Goal: Find specific page/section: Find specific page/section

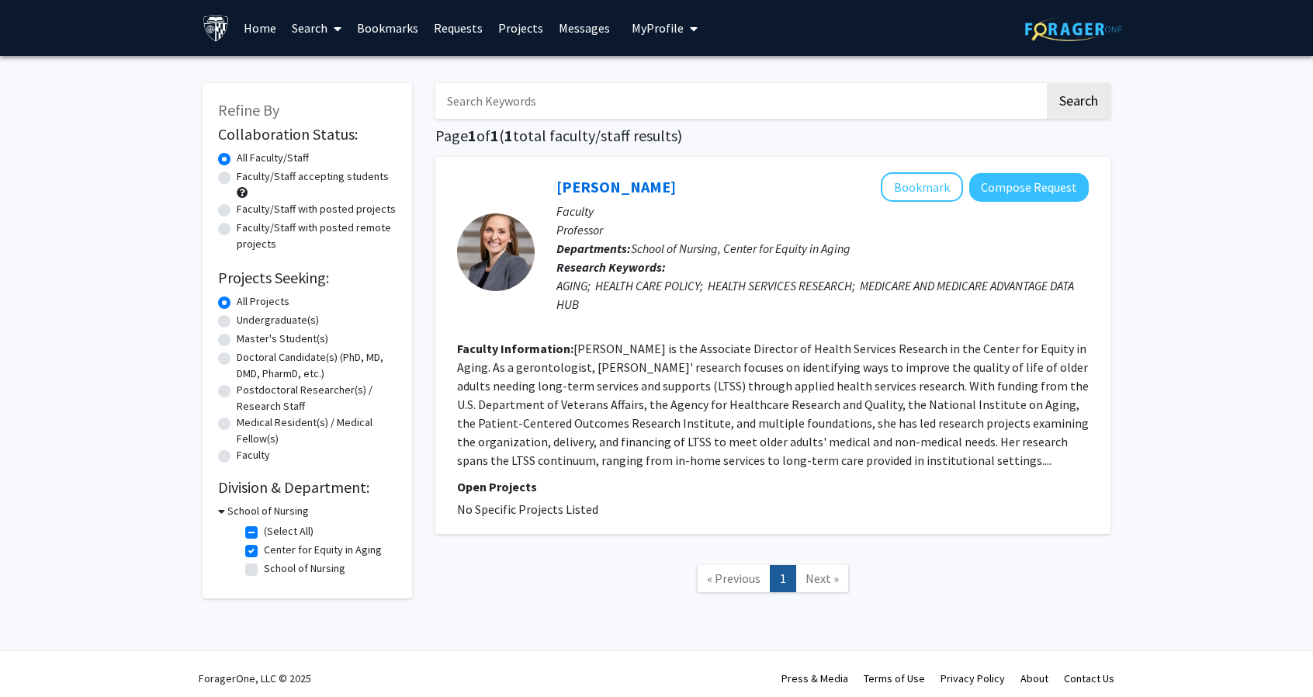
click at [264, 555] on label "Center for Equity in Aging" at bounding box center [323, 550] width 118 height 16
click at [264, 552] on input "Center for Equity in Aging" at bounding box center [269, 547] width 10 height 10
checkbox input "false"
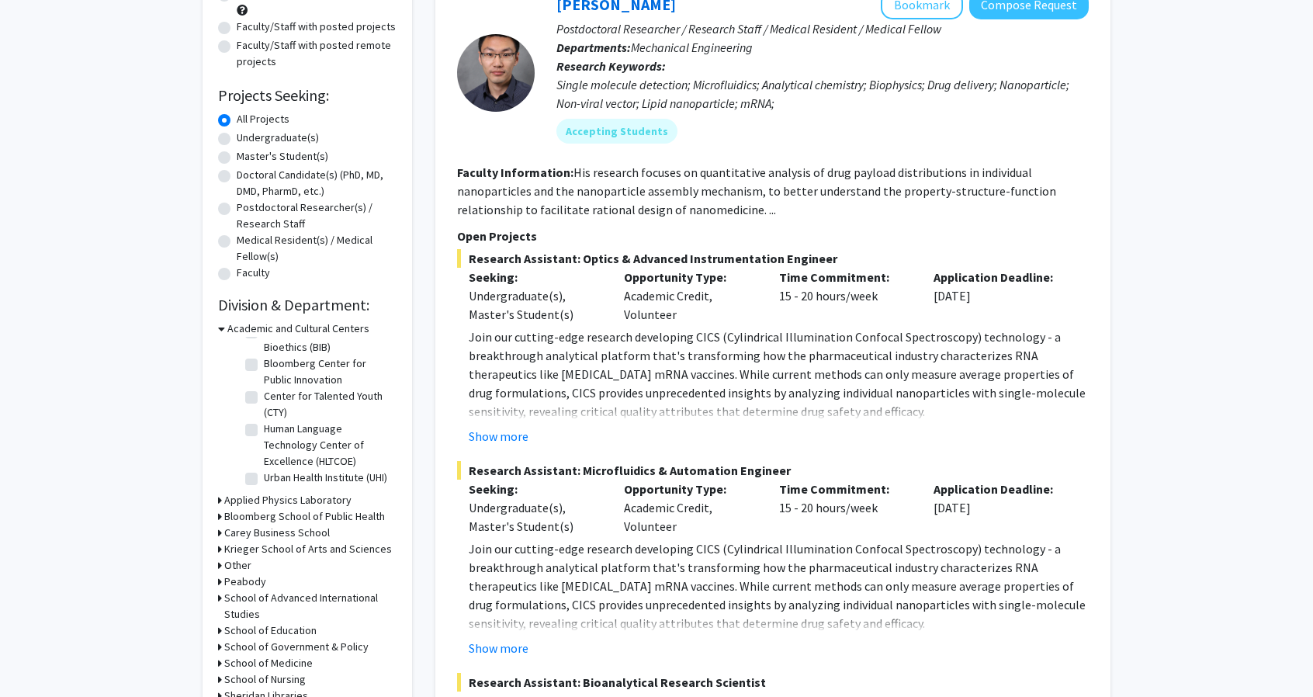
scroll to position [466, 0]
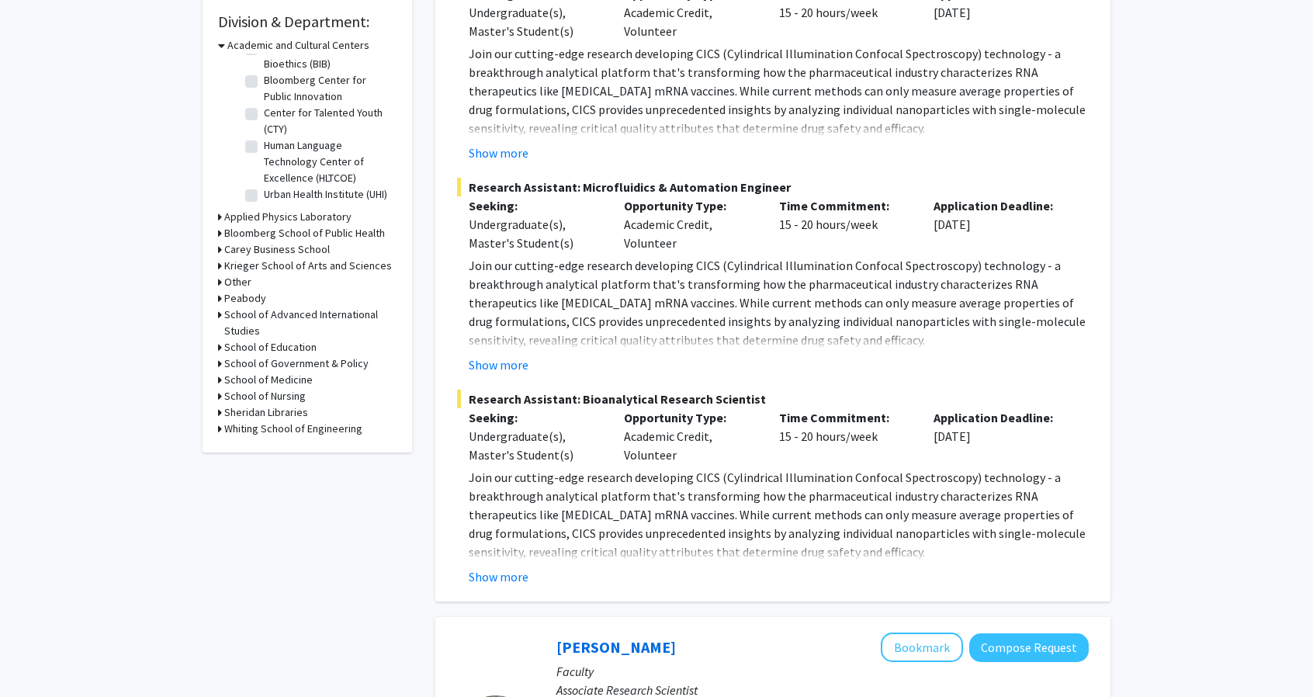
click at [237, 397] on h3 "School of Nursing" at bounding box center [264, 396] width 81 height 16
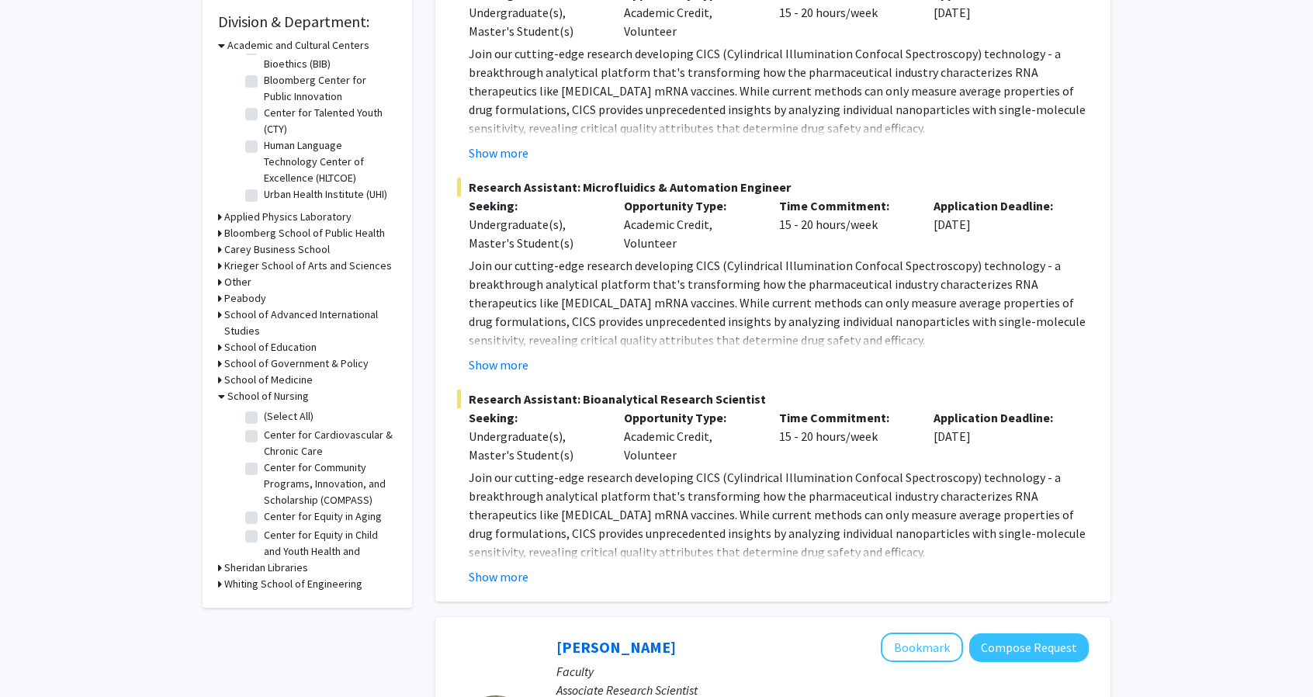
click at [264, 416] on label "(Select All)" at bounding box center [289, 416] width 50 height 16
click at [264, 416] on input "(Select All)" at bounding box center [269, 413] width 10 height 10
checkbox input "true"
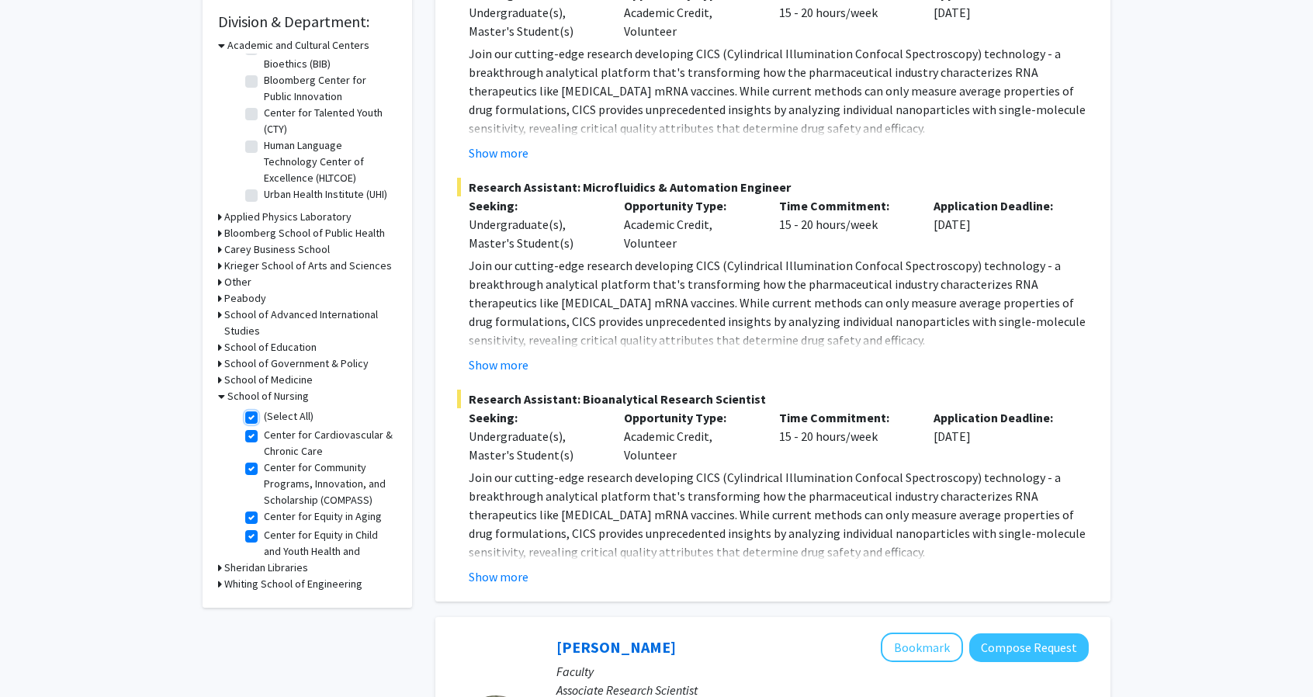
checkbox input "true"
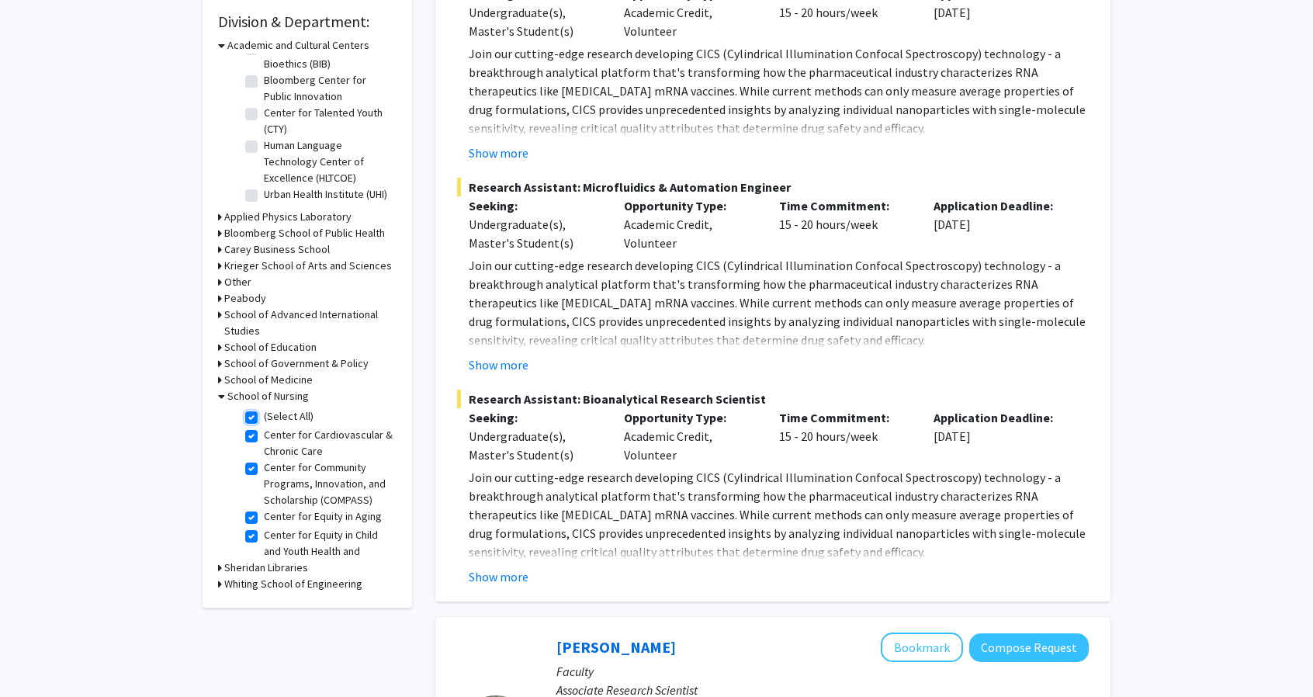
checkbox input "true"
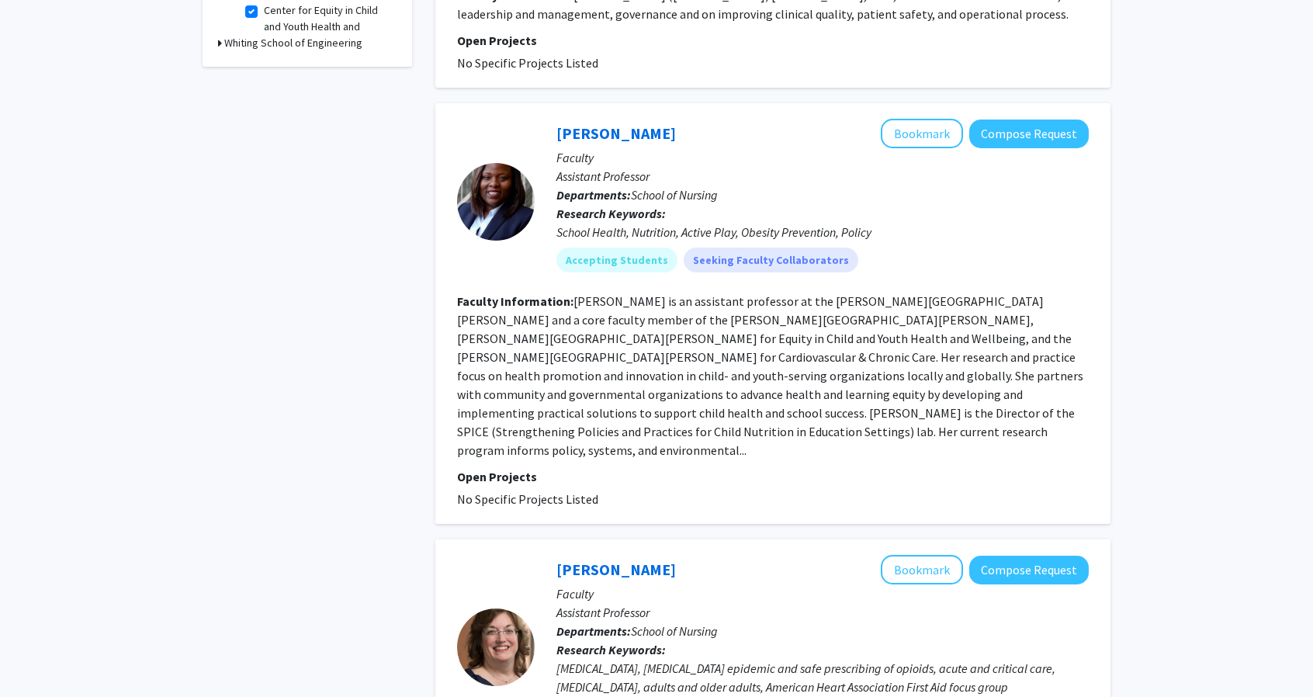
scroll to position [931, 0]
